Goal: Participate in discussion: Engage in conversation with other users on a specific topic

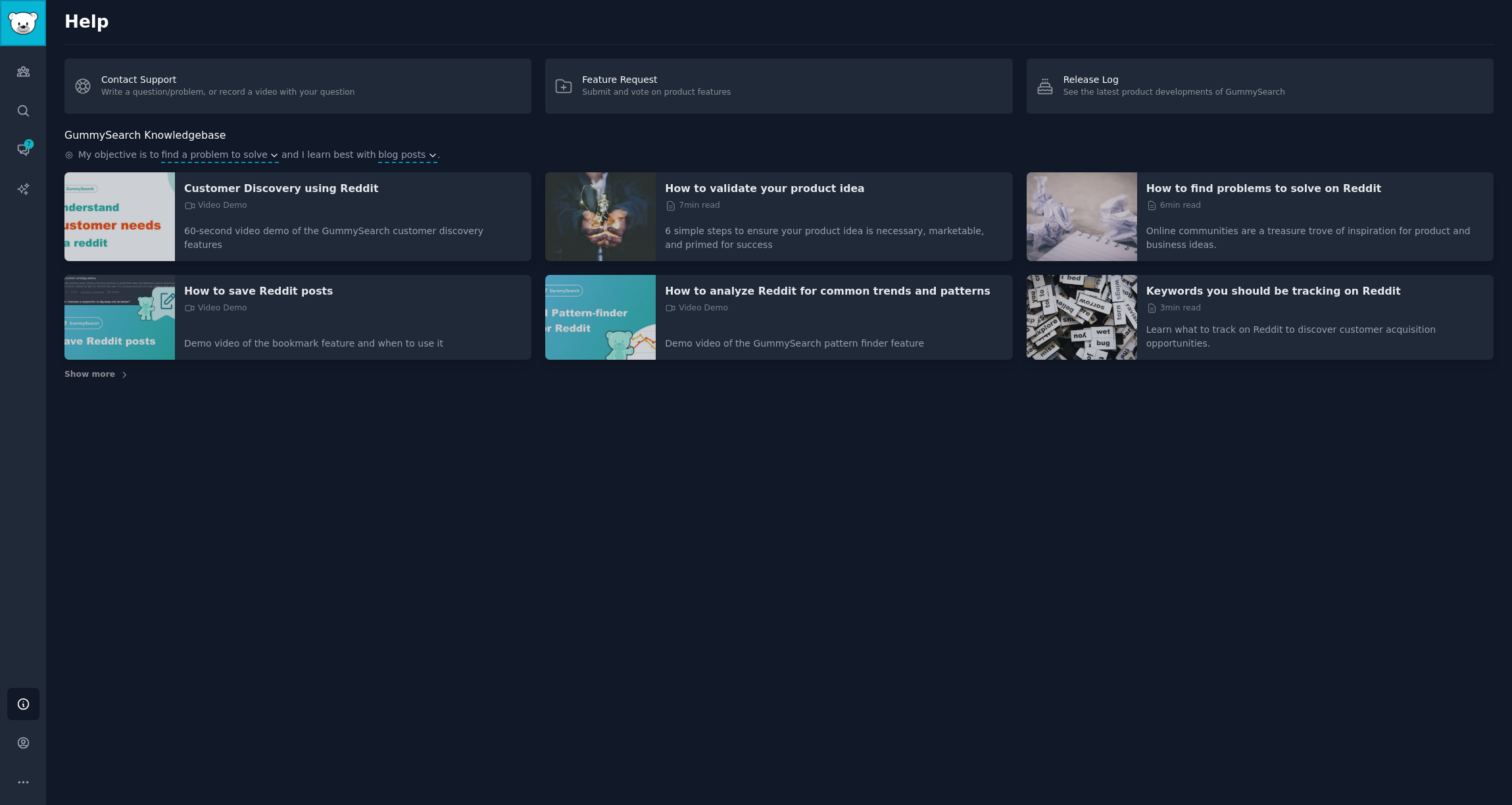
click at [31, 21] on img "Sidebar" at bounding box center [23, 23] width 30 height 23
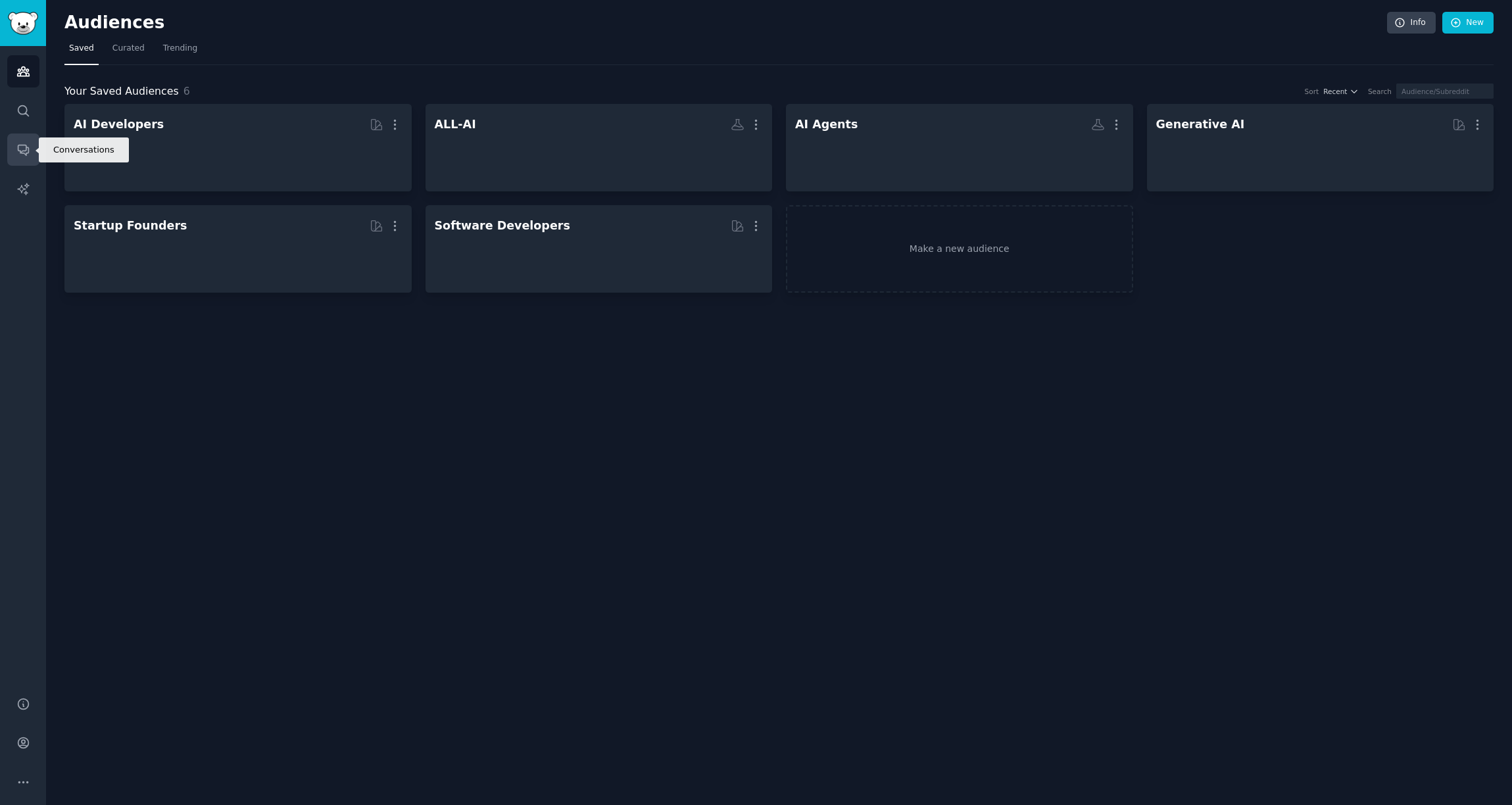
click at [17, 154] on icon "Sidebar" at bounding box center [23, 150] width 14 height 14
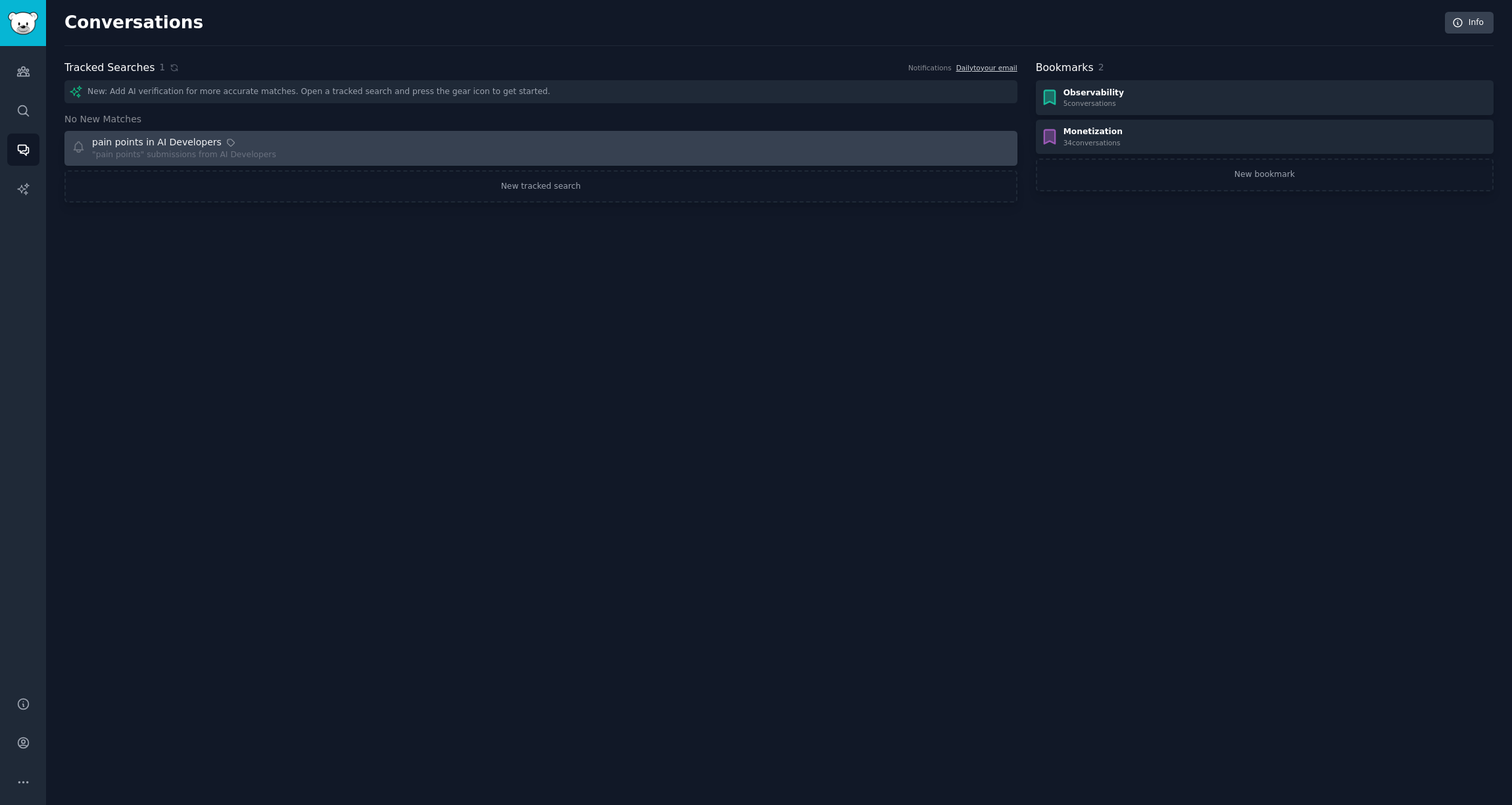
click at [271, 144] on div "pain points in AI Developers "pain points" submissions from AI Developers" at bounding box center [302, 149] width 461 height 26
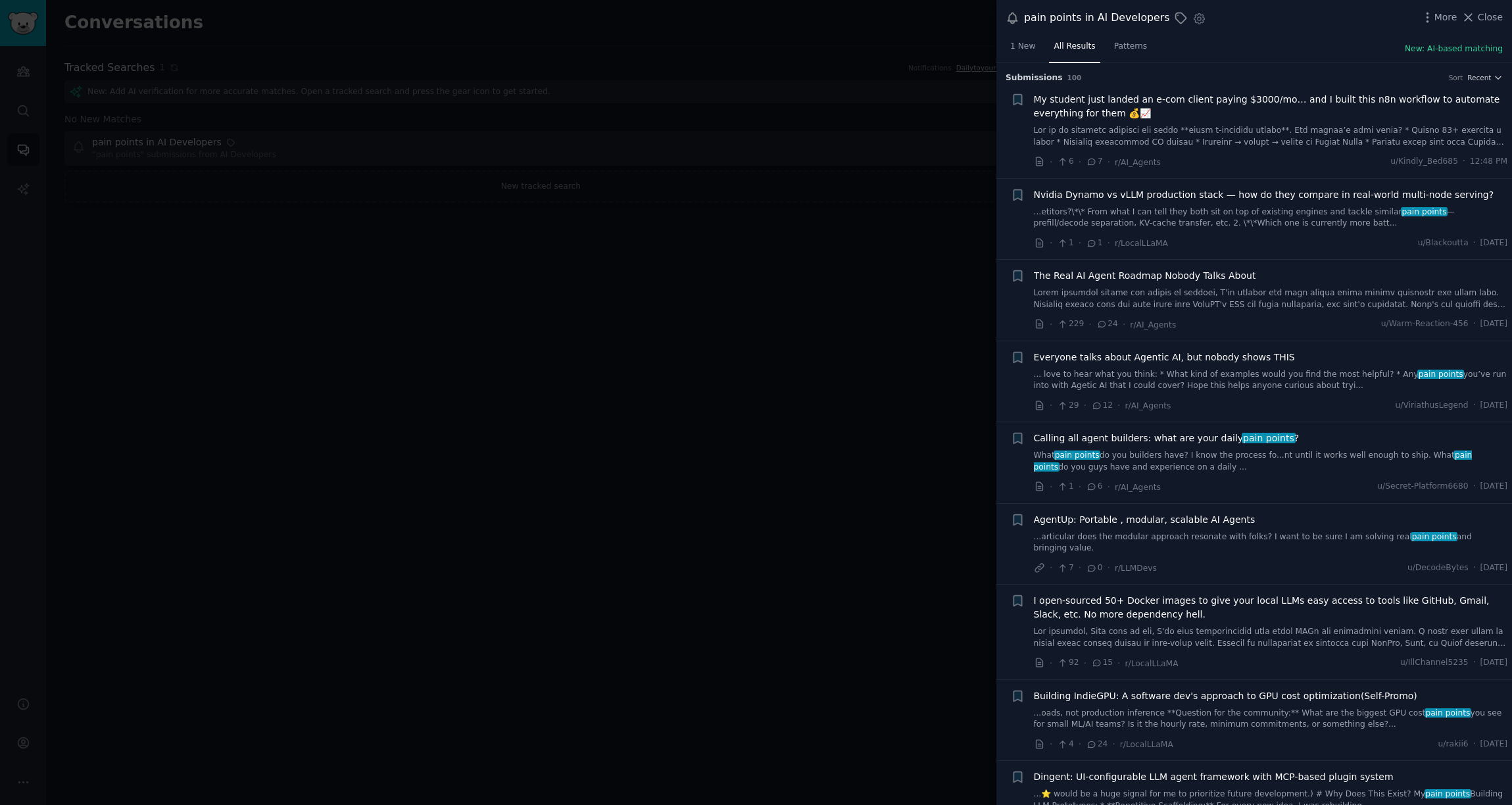
click at [1255, 443] on span "Calling all agent builders: what are your daily pain points ?" at bounding box center [1167, 438] width 266 height 14
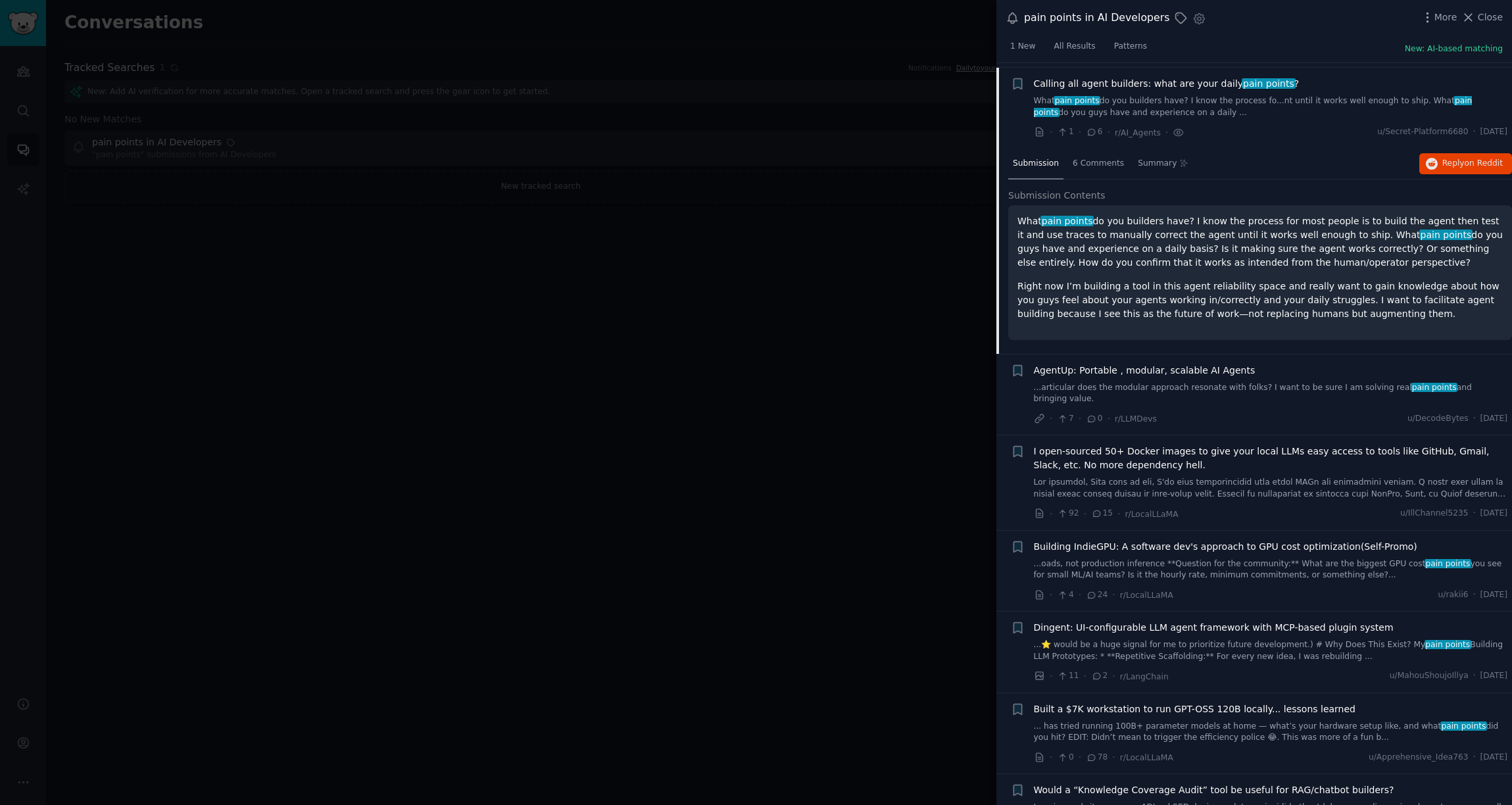
scroll to position [359, 0]
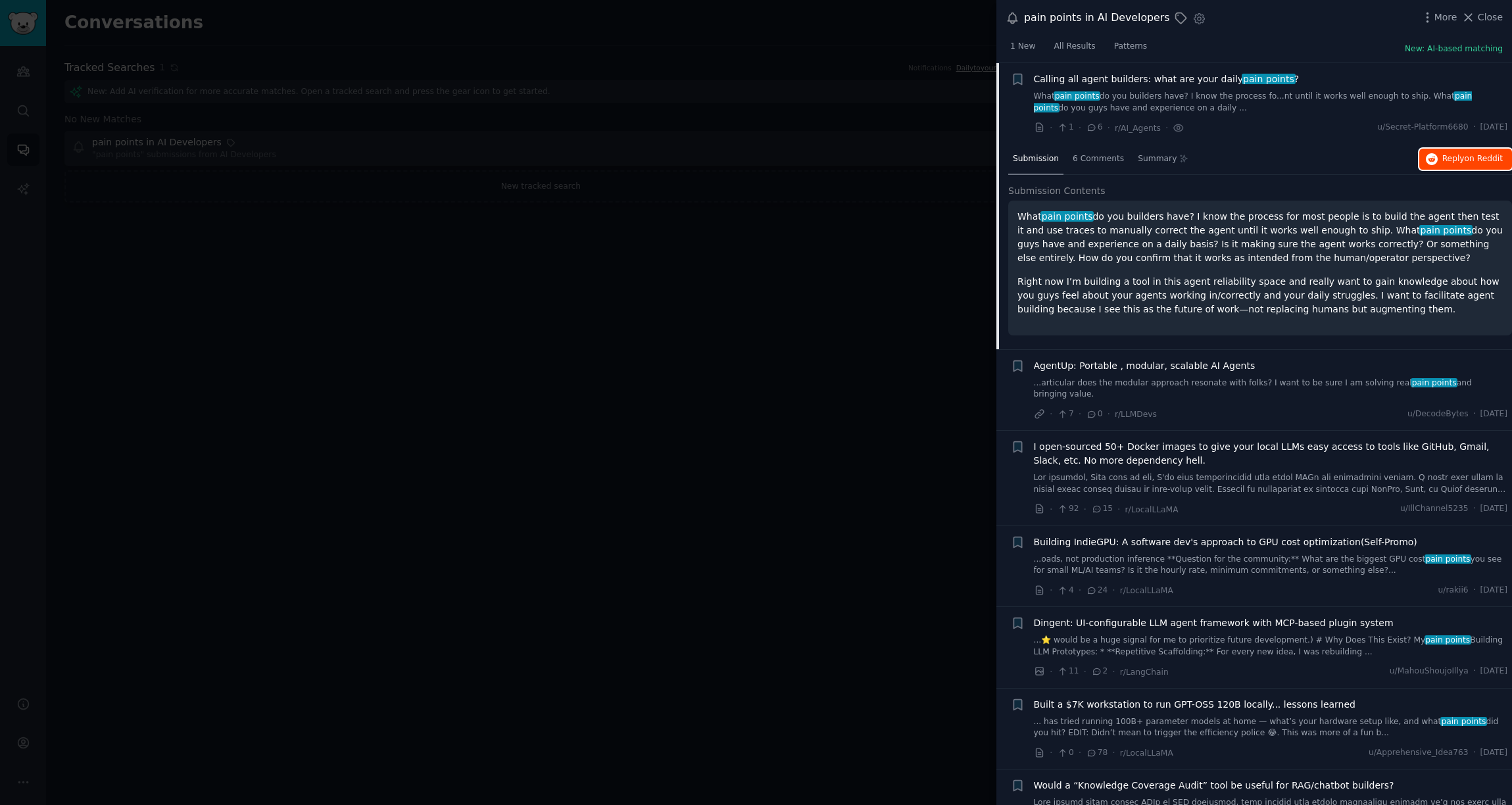
click at [1458, 154] on span "Reply on Reddit" at bounding box center [1473, 159] width 61 height 12
